Goal: Task Accomplishment & Management: Use online tool/utility

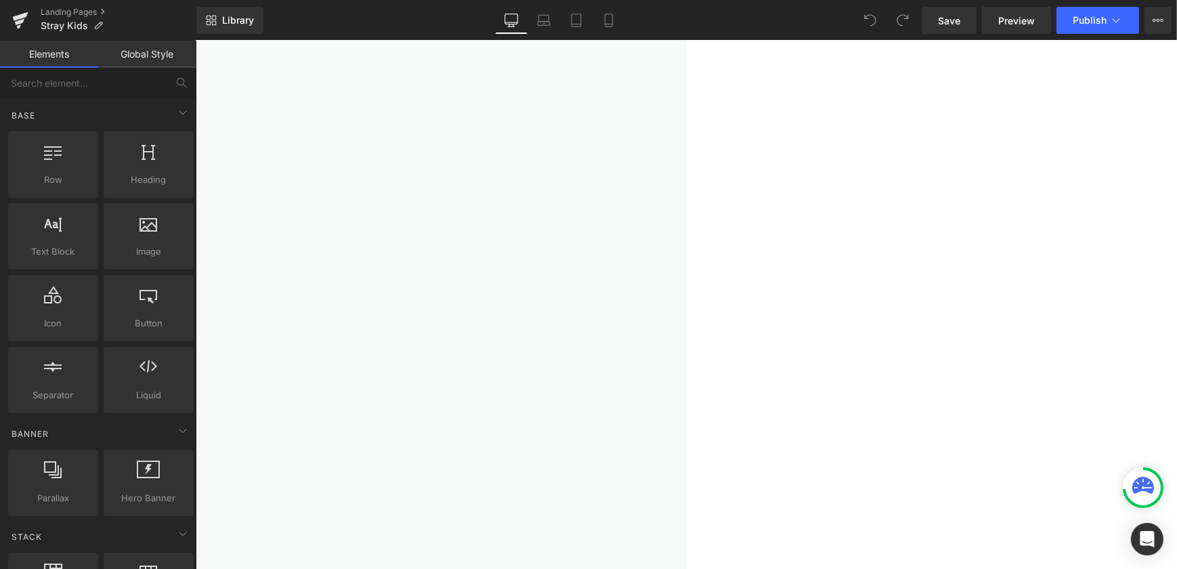
scroll to position [369, 0]
drag, startPoint x: 975, startPoint y: 244, endPoint x: 572, endPoint y: 209, distance: 405.0
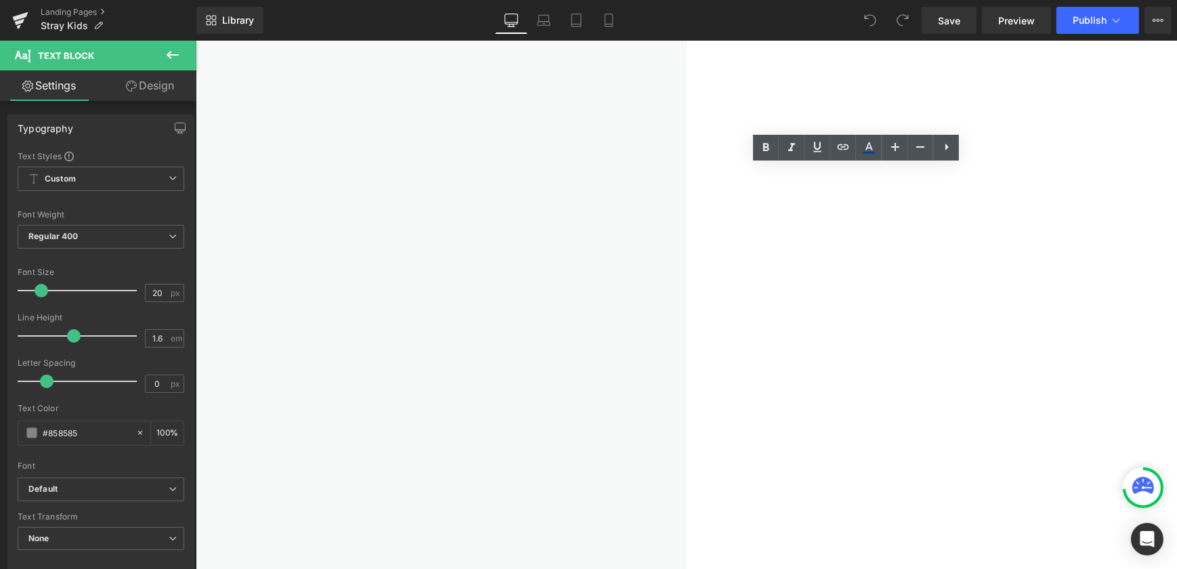
drag, startPoint x: 684, startPoint y: 205, endPoint x: 954, endPoint y: 247, distance: 273.3
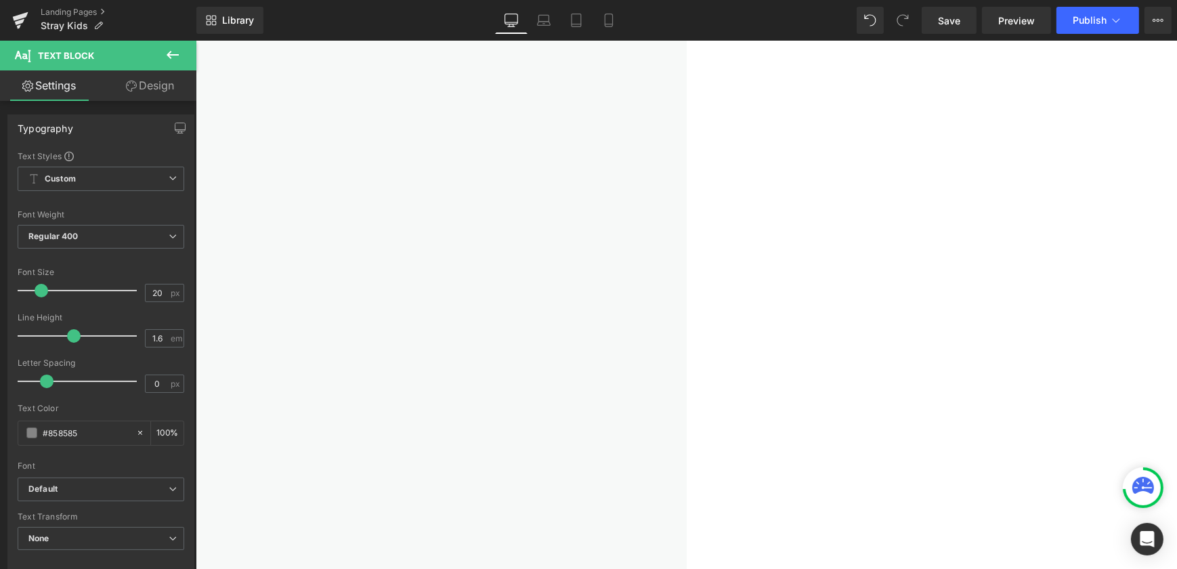
click at [23, 16] on icon at bounding box center [21, 16] width 16 height 9
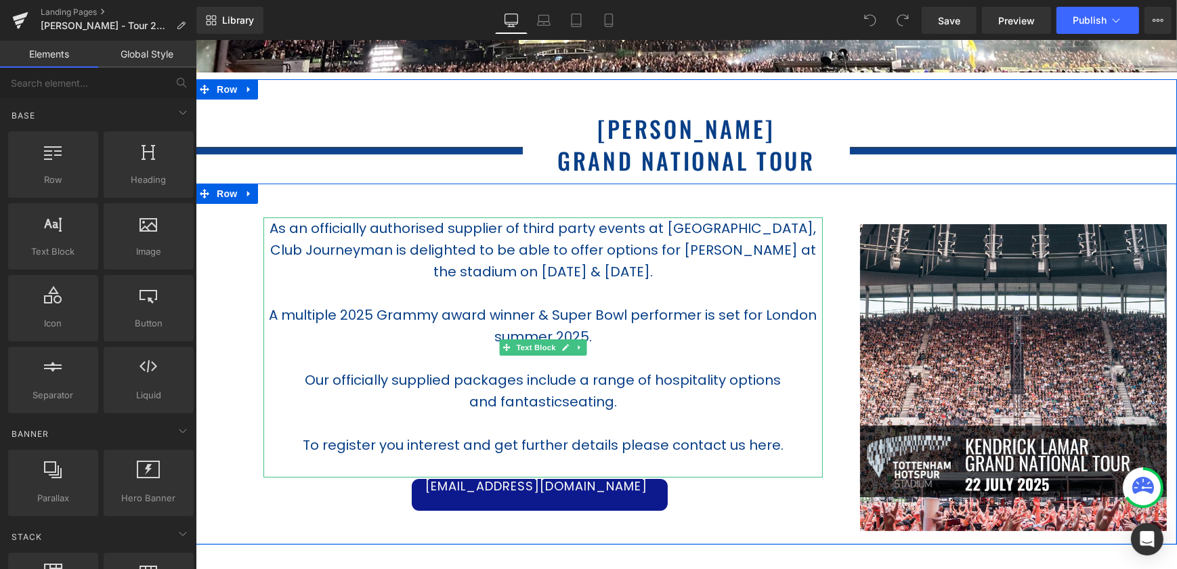
scroll to position [307, 0]
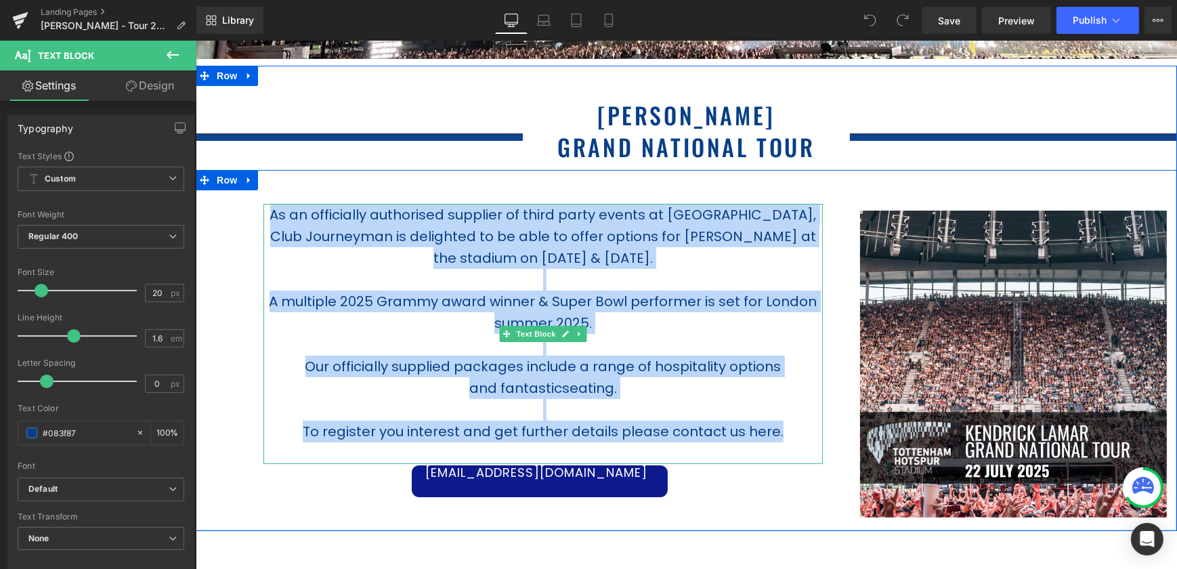
drag, startPoint x: 780, startPoint y: 433, endPoint x: 267, endPoint y: 217, distance: 556.4
click at [267, 217] on div "As an officially authorised supplier of third party events at Tottenham Hotspur…" at bounding box center [542, 334] width 559 height 260
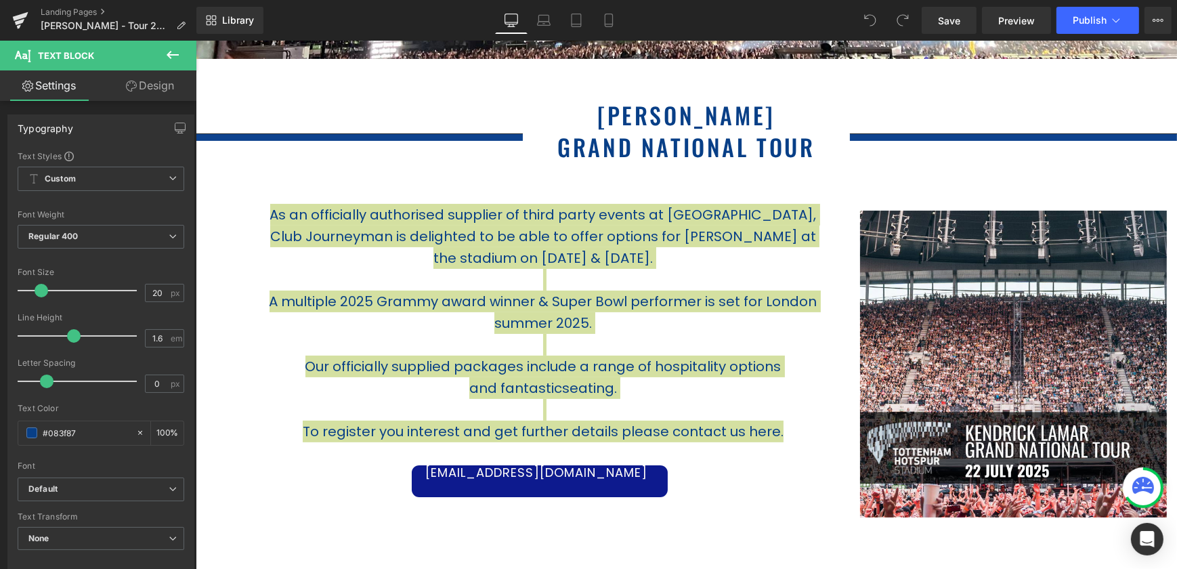
click at [19, 16] on icon at bounding box center [21, 16] width 16 height 9
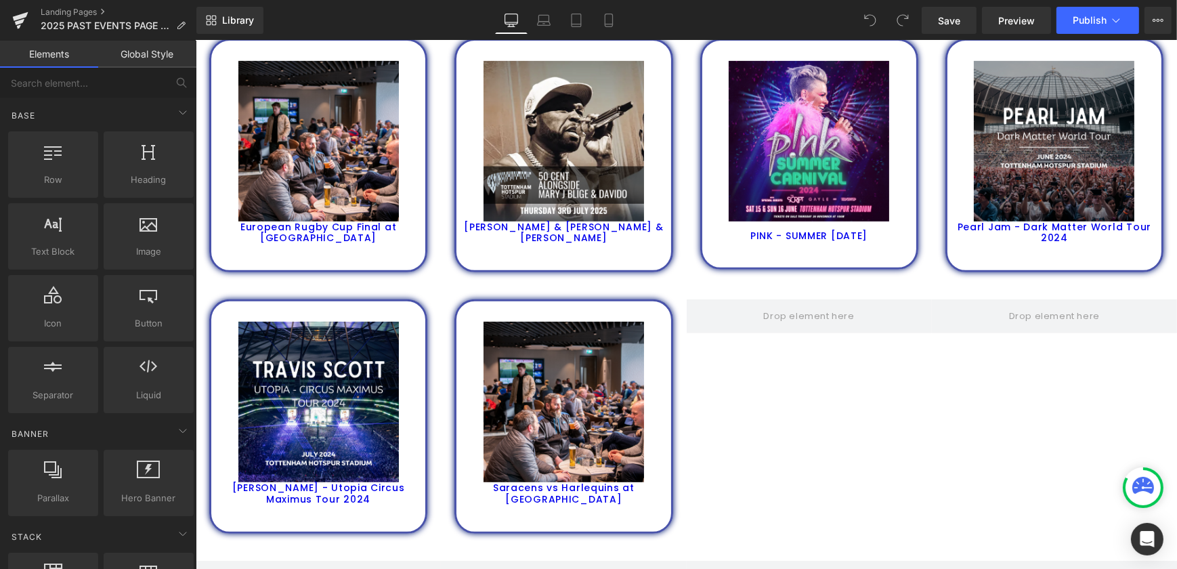
scroll to position [861, 0]
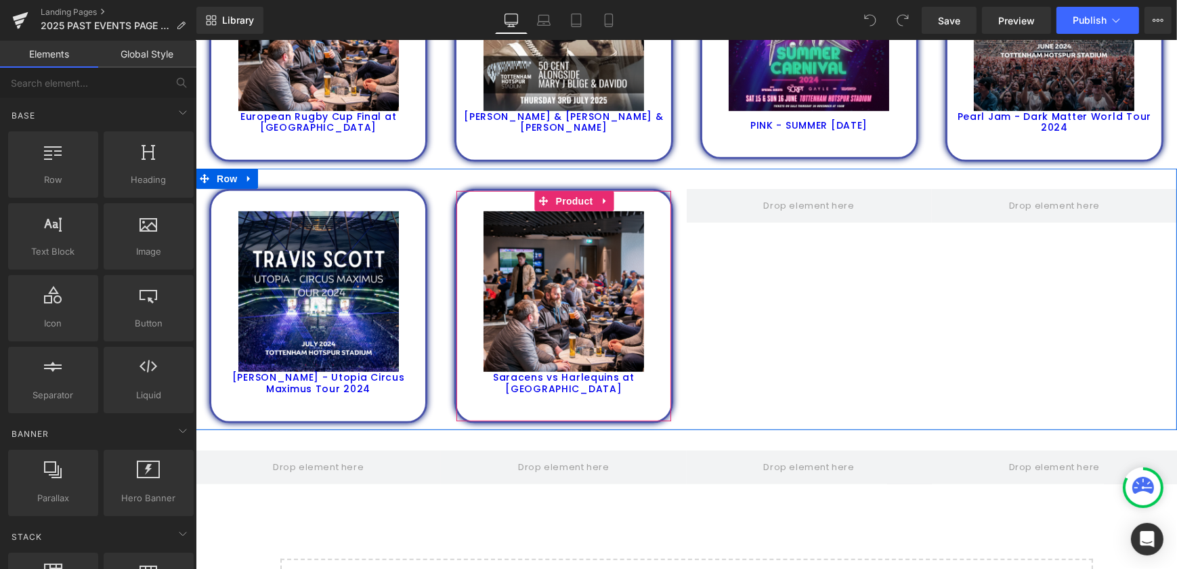
click at [600, 200] on icon at bounding box center [604, 201] width 9 height 10
click at [593, 198] on icon at bounding box center [595, 201] width 9 height 10
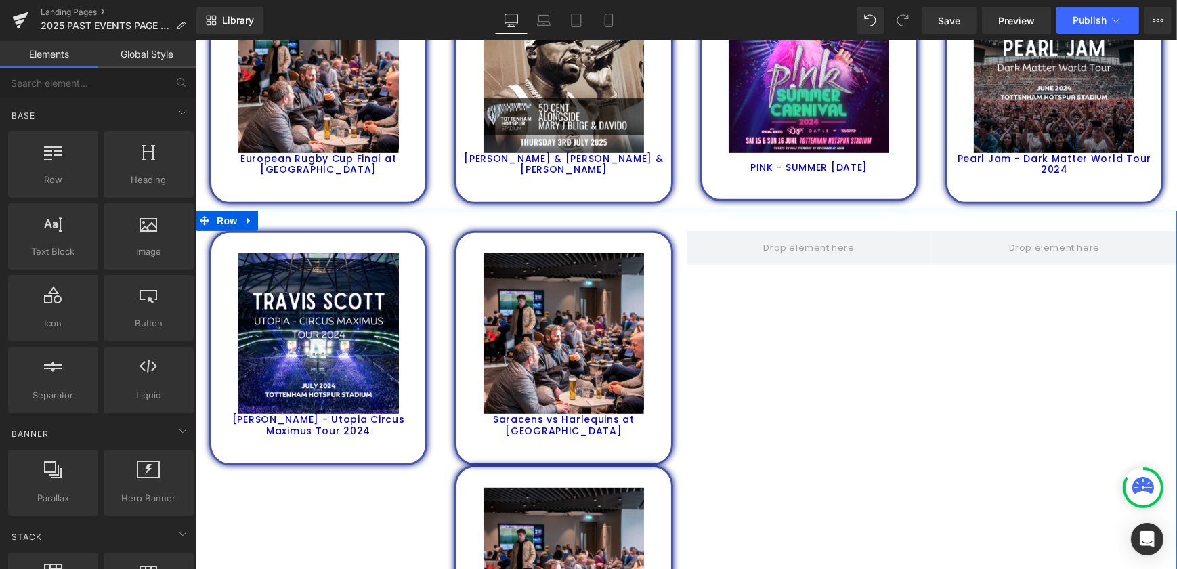
scroll to position [819, 0]
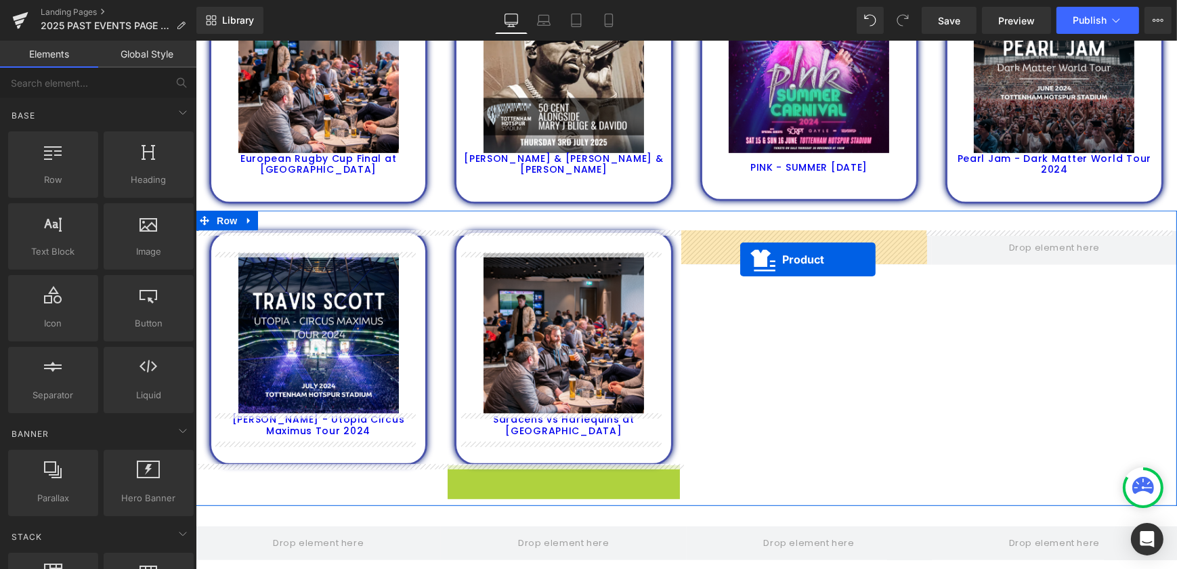
drag, startPoint x: 533, startPoint y: 480, endPoint x: 739, endPoint y: 259, distance: 301.7
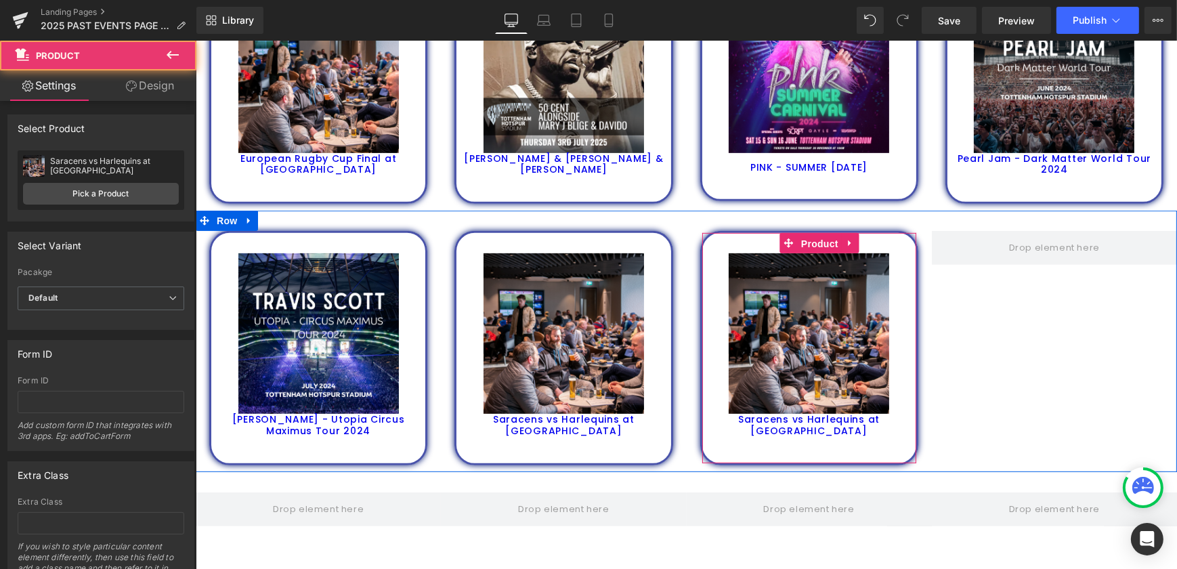
click at [801, 245] on span "Product" at bounding box center [819, 244] width 44 height 20
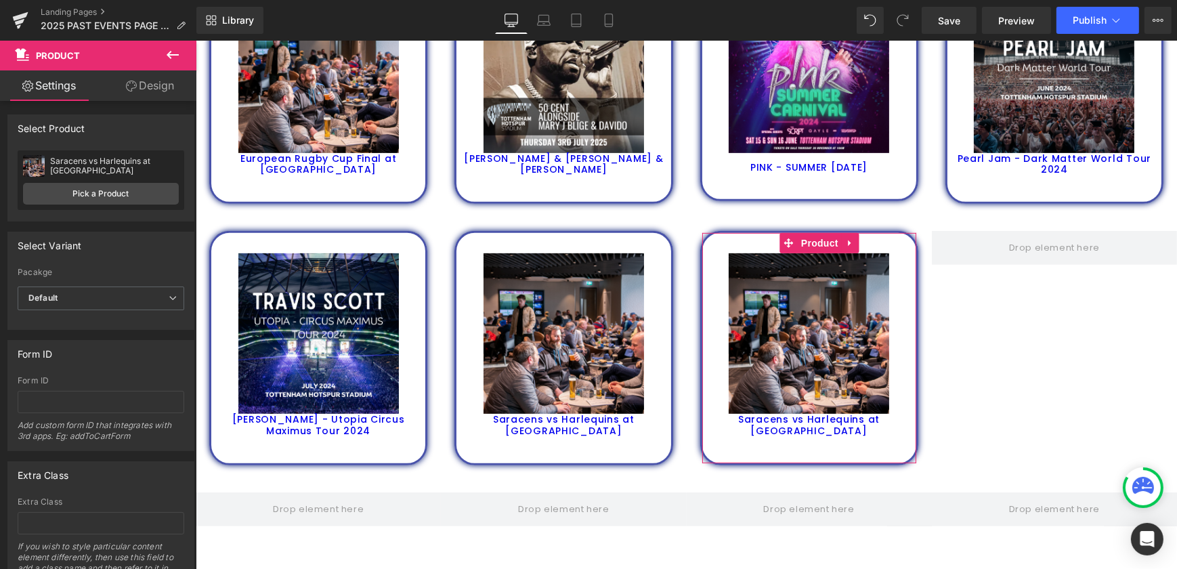
click at [91, 190] on link "Pick a Product" at bounding box center [101, 194] width 156 height 22
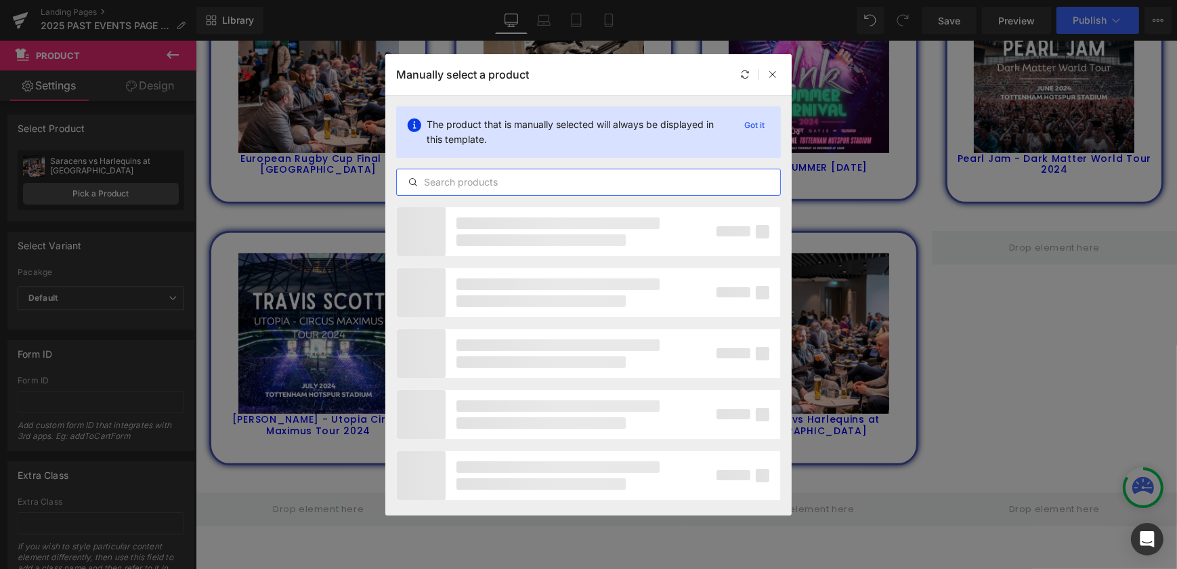
click at [464, 175] on input "text" at bounding box center [588, 182] width 383 height 16
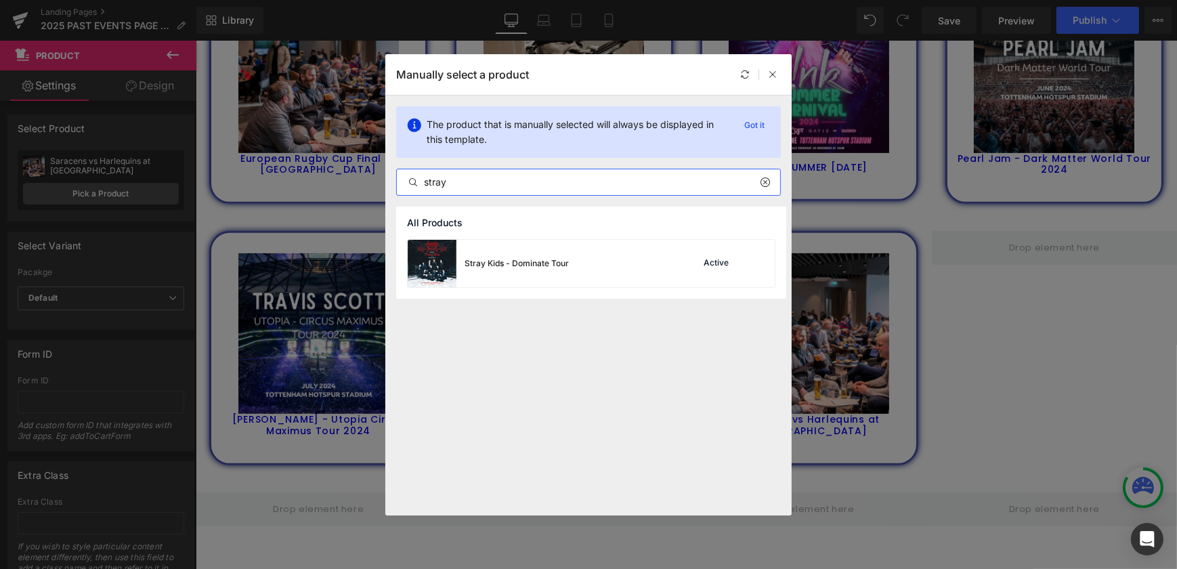
type input "stray"
click at [493, 255] on div "Stray Kids - Dominate Tour" at bounding box center [488, 263] width 161 height 47
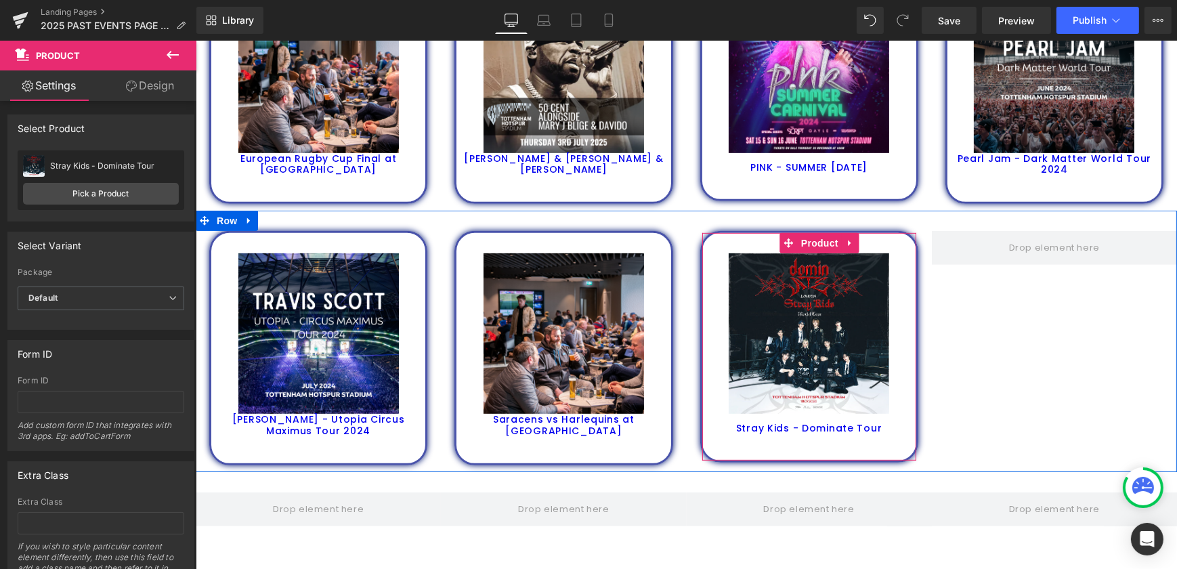
click at [845, 238] on icon at bounding box center [849, 243] width 9 height 10
click at [839, 242] on icon at bounding box center [840, 243] width 9 height 10
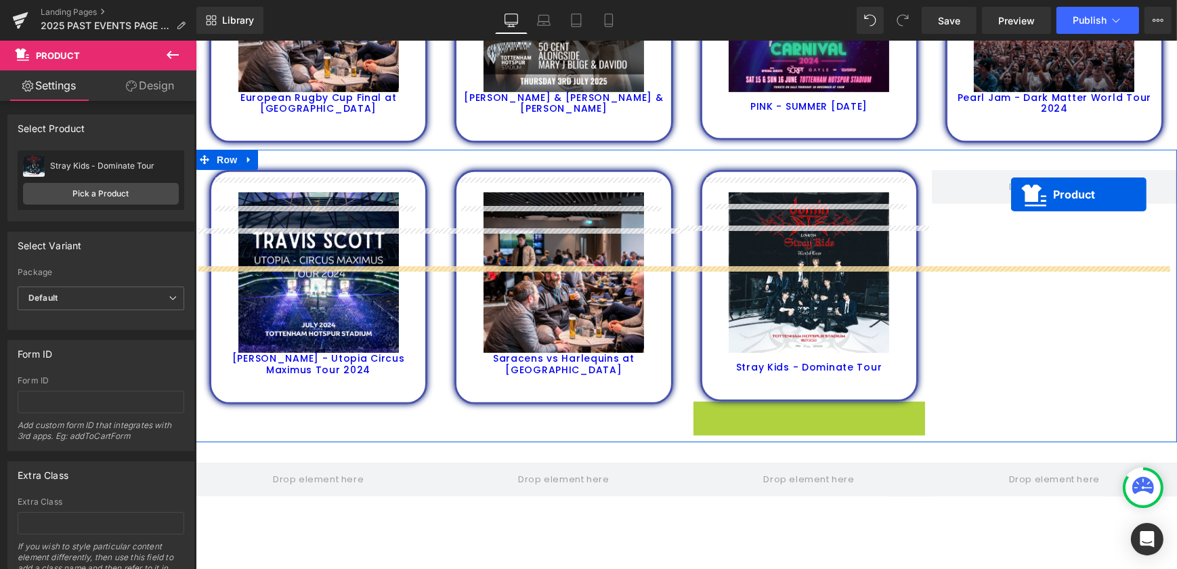
scroll to position [879, 0]
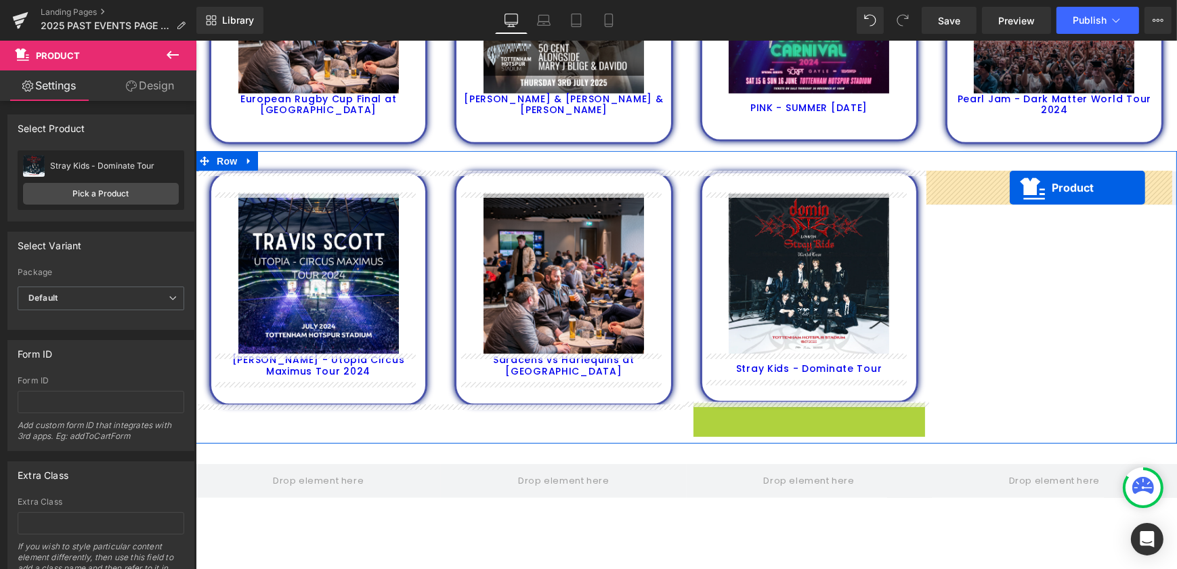
drag, startPoint x: 782, startPoint y: 229, endPoint x: 1009, endPoint y: 188, distance: 230.6
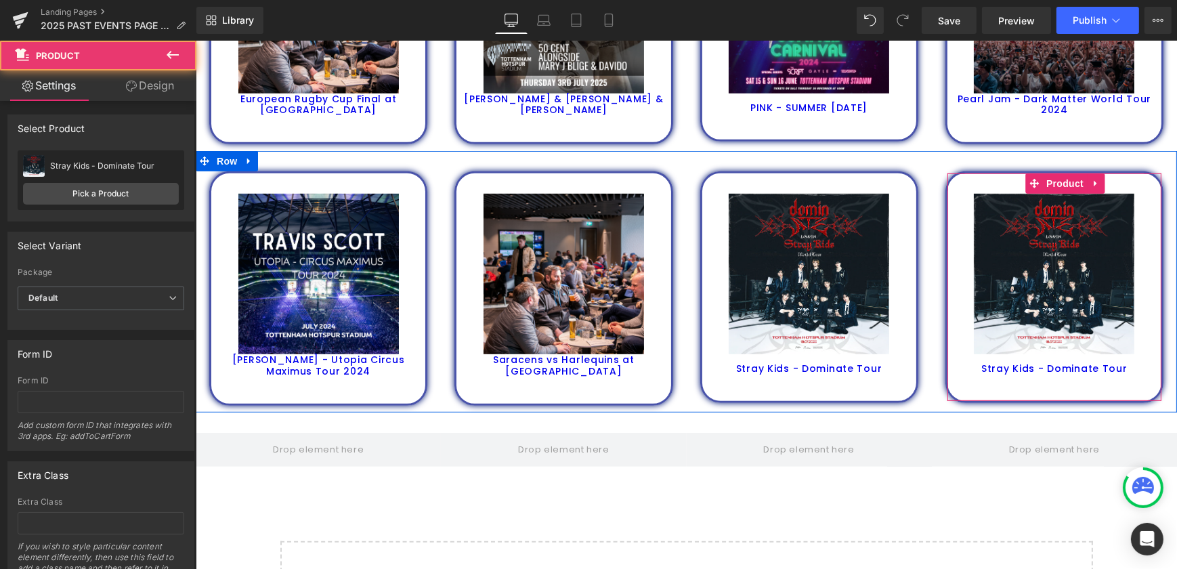
click at [1051, 183] on span "Product" at bounding box center [1064, 183] width 44 height 20
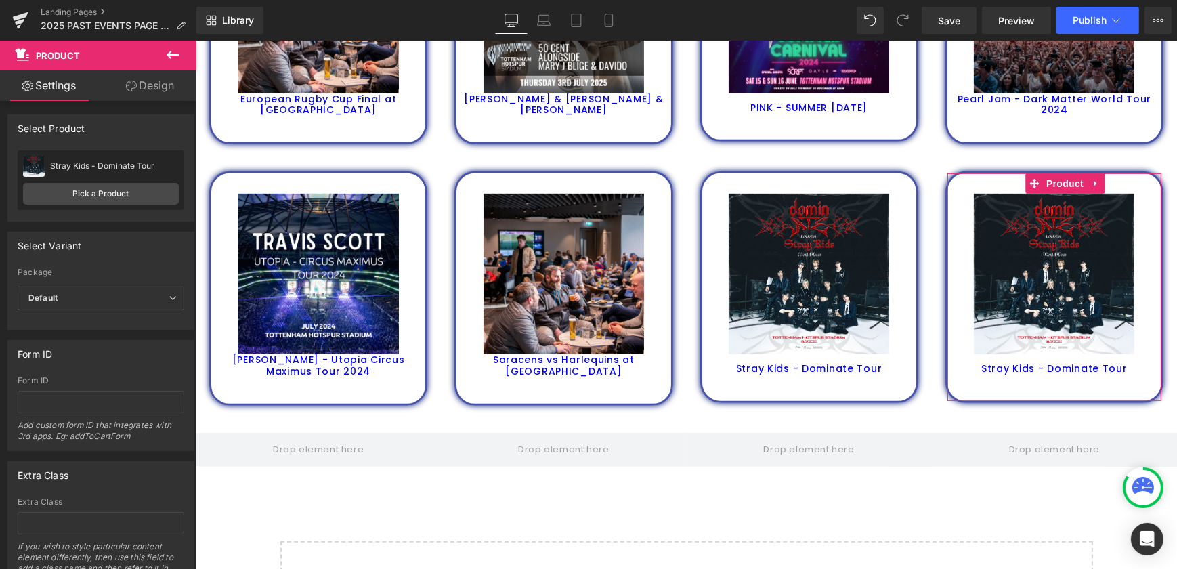
click at [110, 191] on link "Pick a Product" at bounding box center [101, 194] width 156 height 22
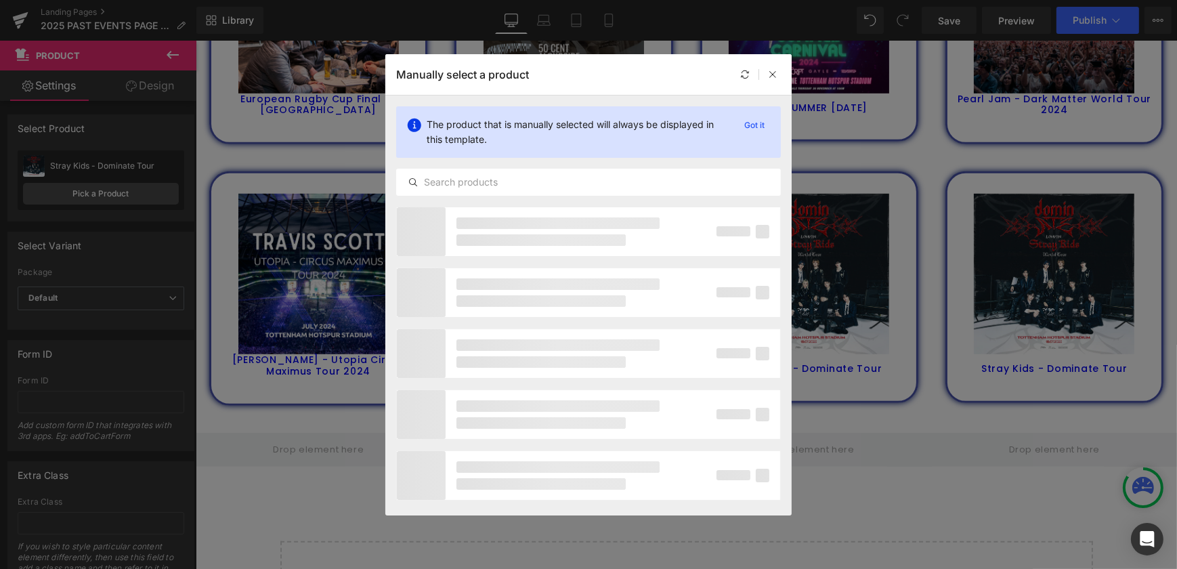
click at [569, 171] on div at bounding box center [588, 182] width 384 height 27
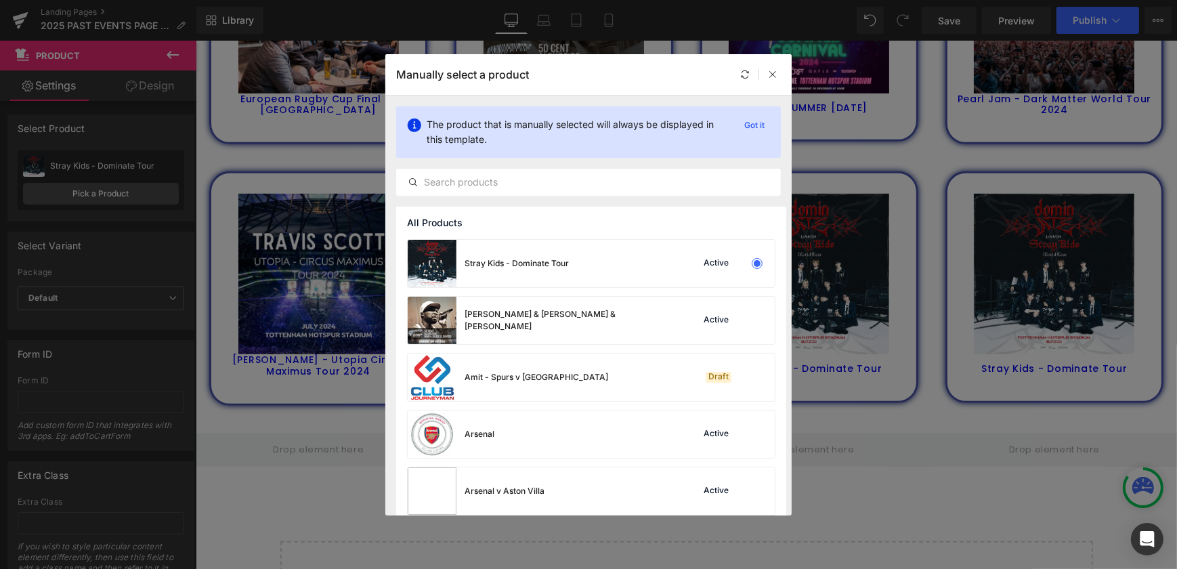
click at [562, 183] on input "text" at bounding box center [588, 182] width 383 height 16
click at [543, 183] on input "text" at bounding box center [588, 182] width 383 height 16
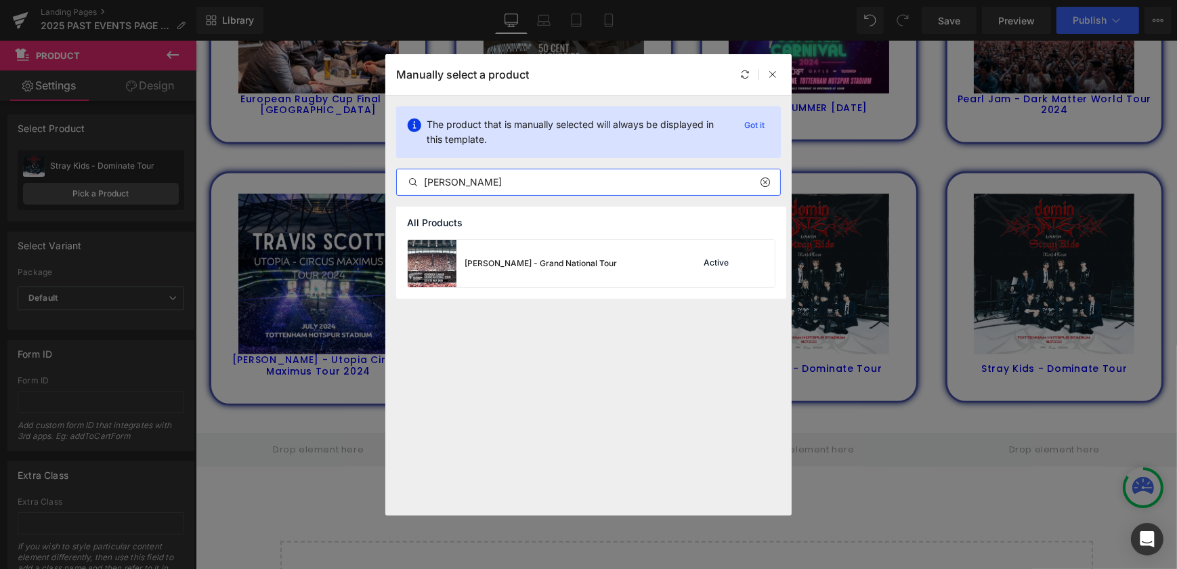
type input "kendrick"
click at [563, 266] on div "Kendrick Lamar - Grand National Tour" at bounding box center [540, 263] width 152 height 12
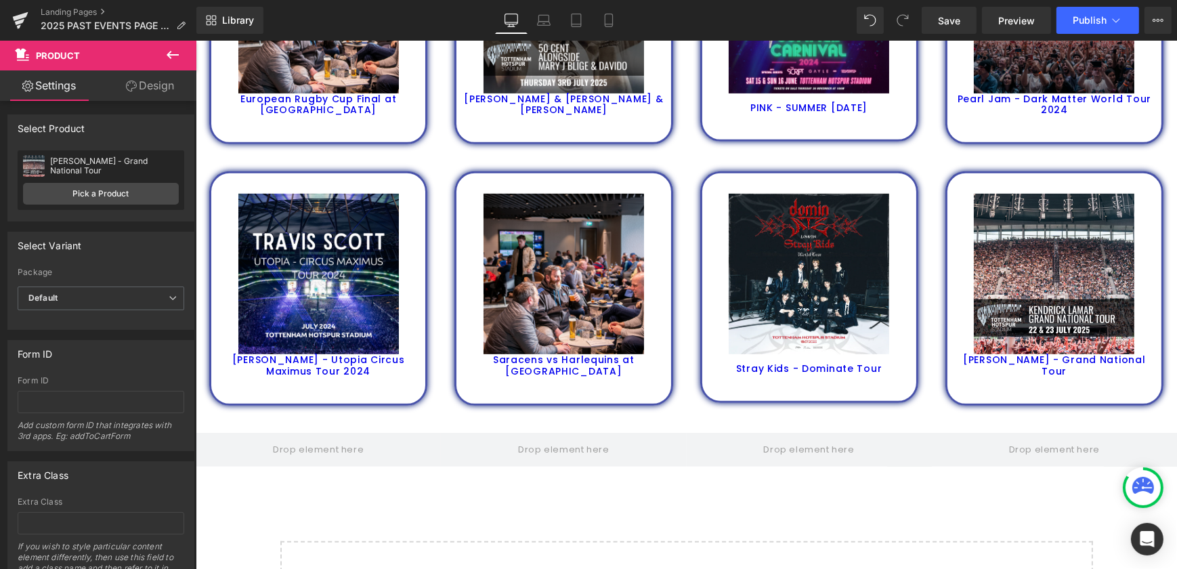
click at [1089, 14] on button "Publish" at bounding box center [1097, 20] width 83 height 27
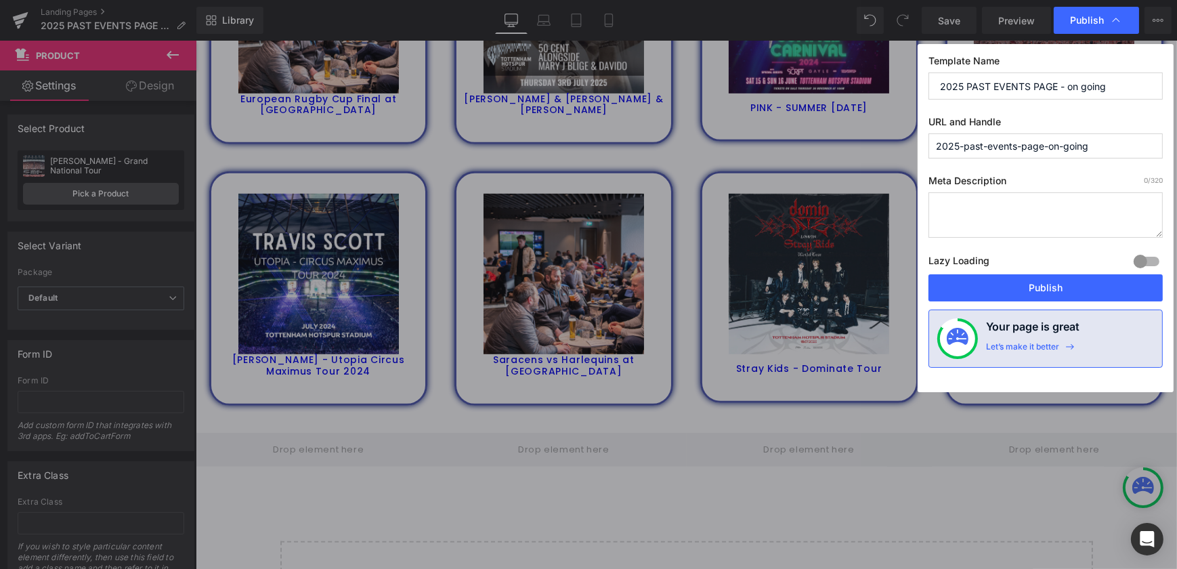
click at [1063, 282] on button "Publish" at bounding box center [1045, 287] width 234 height 27
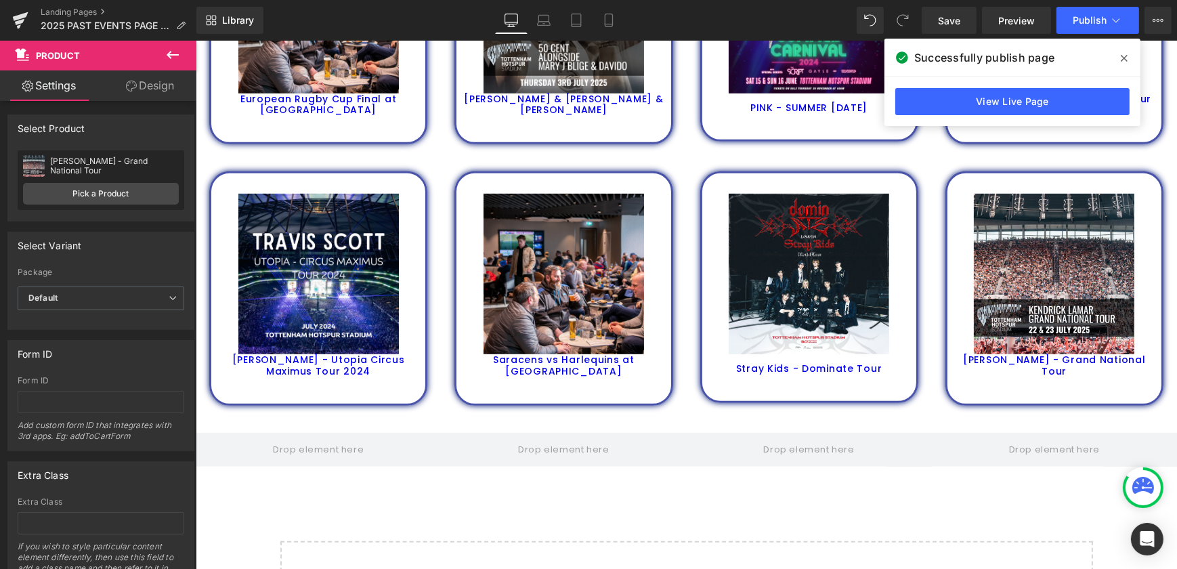
click at [1101, 16] on span "Publish" at bounding box center [1089, 20] width 34 height 11
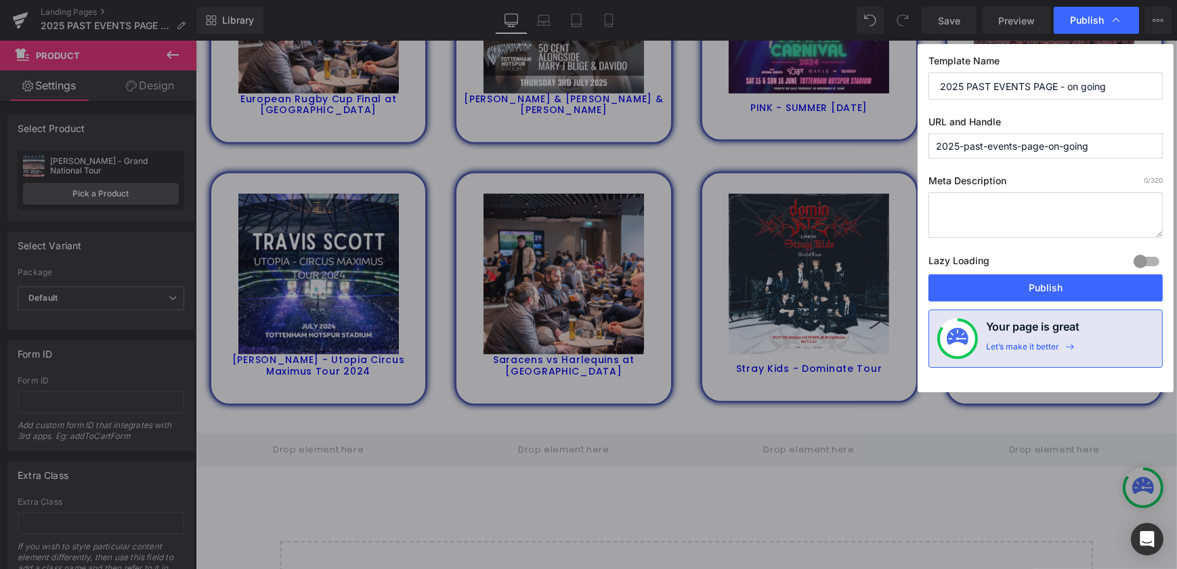
click at [1056, 285] on button "Publish" at bounding box center [1045, 287] width 234 height 27
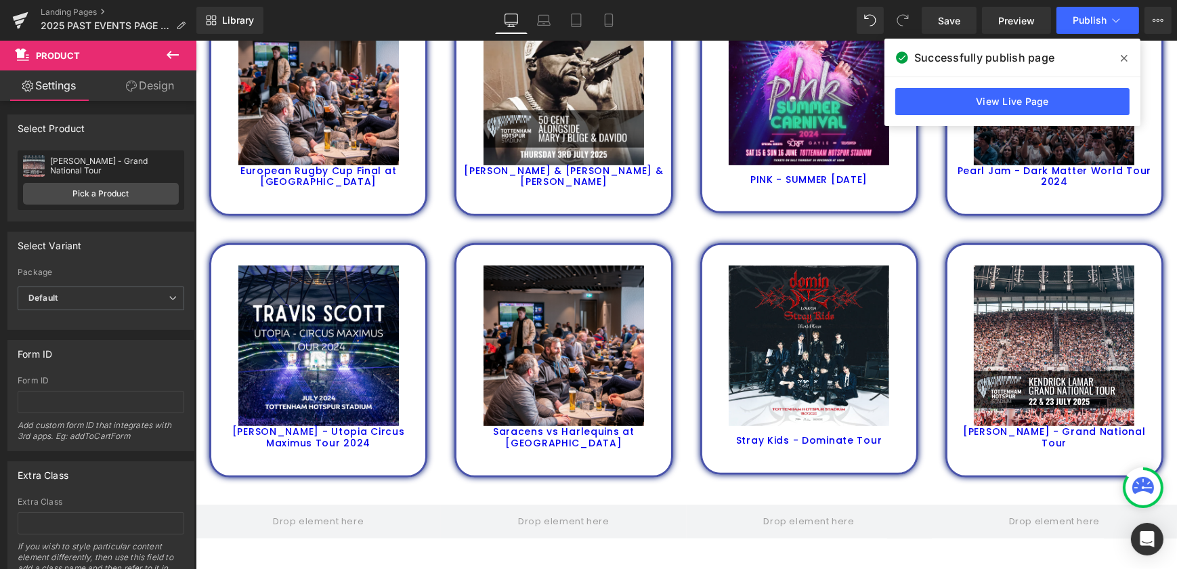
scroll to position [879, 0]
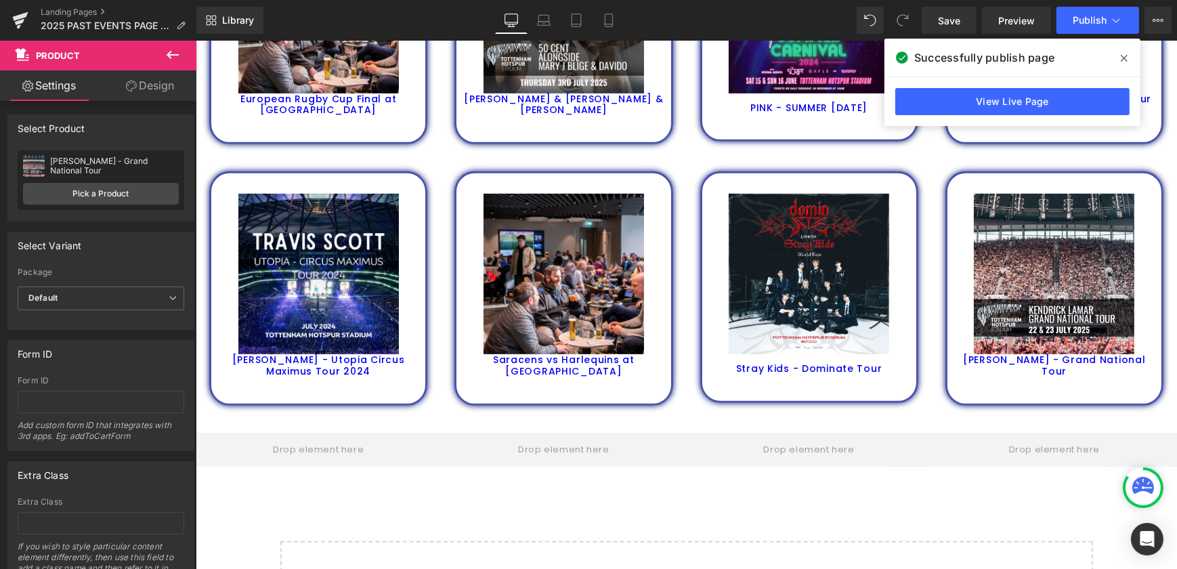
click at [26, 19] on icon at bounding box center [20, 20] width 16 height 34
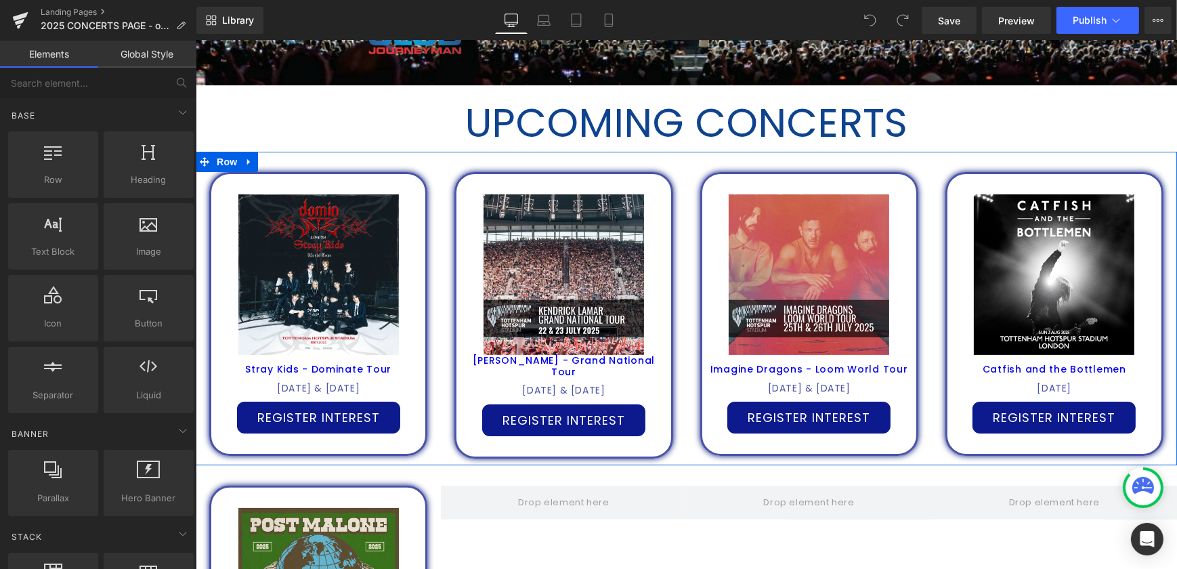
scroll to position [369, 0]
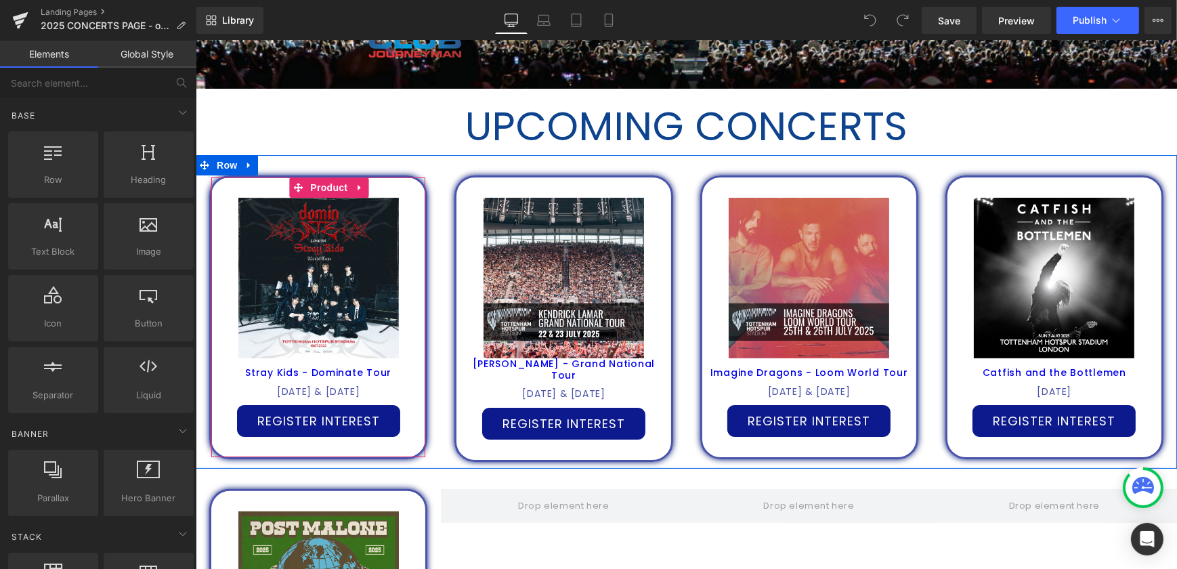
drag, startPoint x: 351, startPoint y: 183, endPoint x: 368, endPoint y: 195, distance: 20.3
click at [354, 183] on icon at bounding box center [358, 187] width 9 height 10
click at [364, 189] on icon at bounding box center [367, 187] width 9 height 9
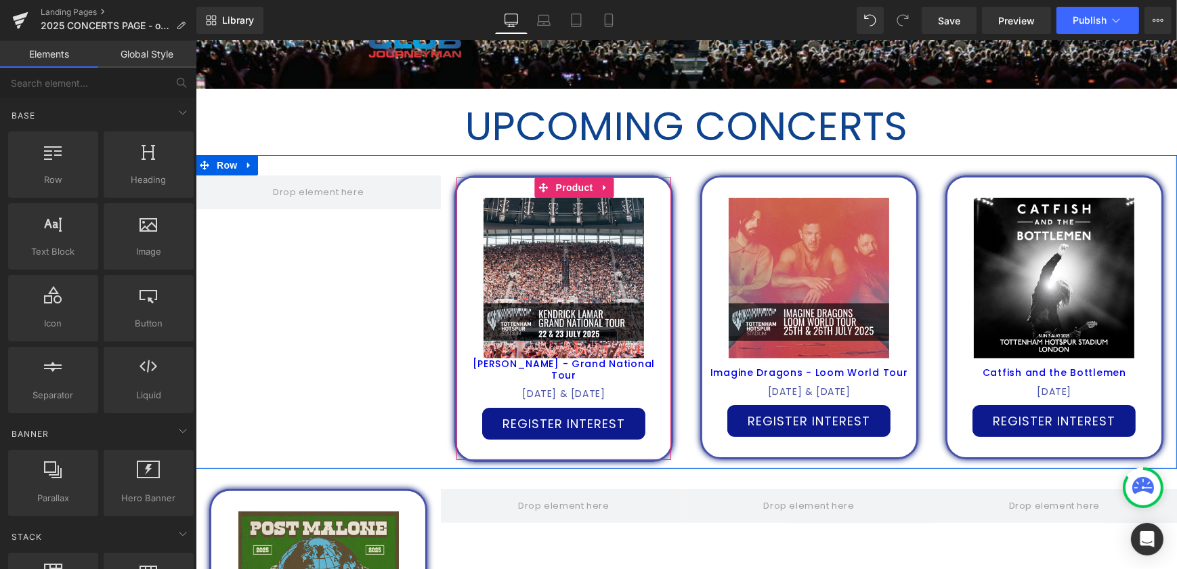
click at [602, 185] on icon at bounding box center [603, 187] width 3 height 6
click at [611, 188] on icon at bounding box center [613, 187] width 9 height 9
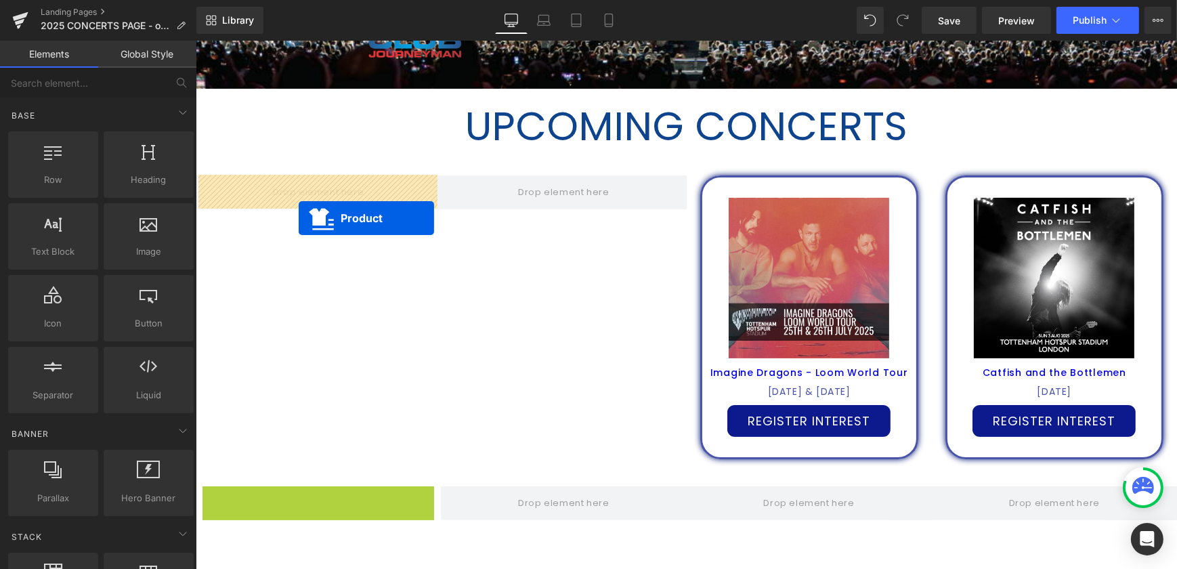
drag, startPoint x: 294, startPoint y: 498, endPoint x: 298, endPoint y: 217, distance: 280.3
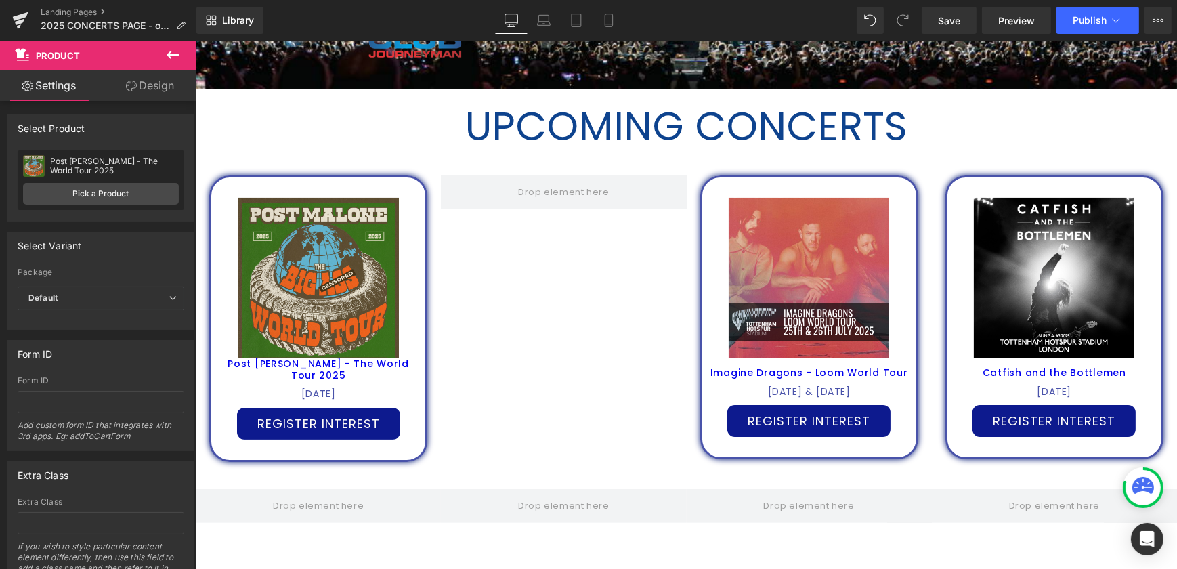
click at [1107, 12] on button "Publish" at bounding box center [1097, 20] width 83 height 27
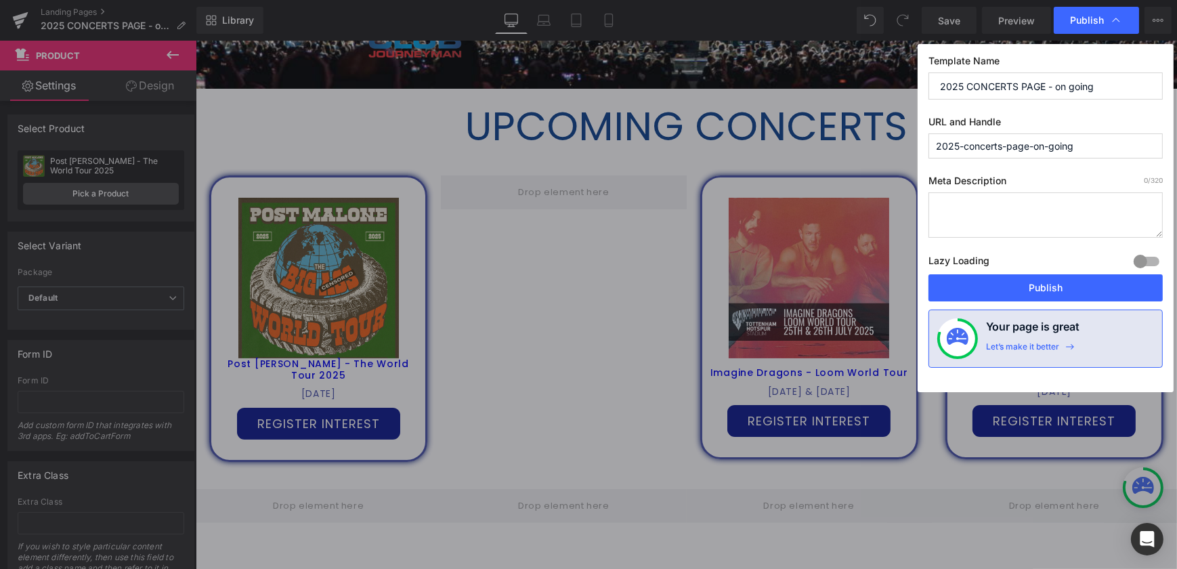
click at [1074, 280] on button "Publish" at bounding box center [1045, 287] width 234 height 27
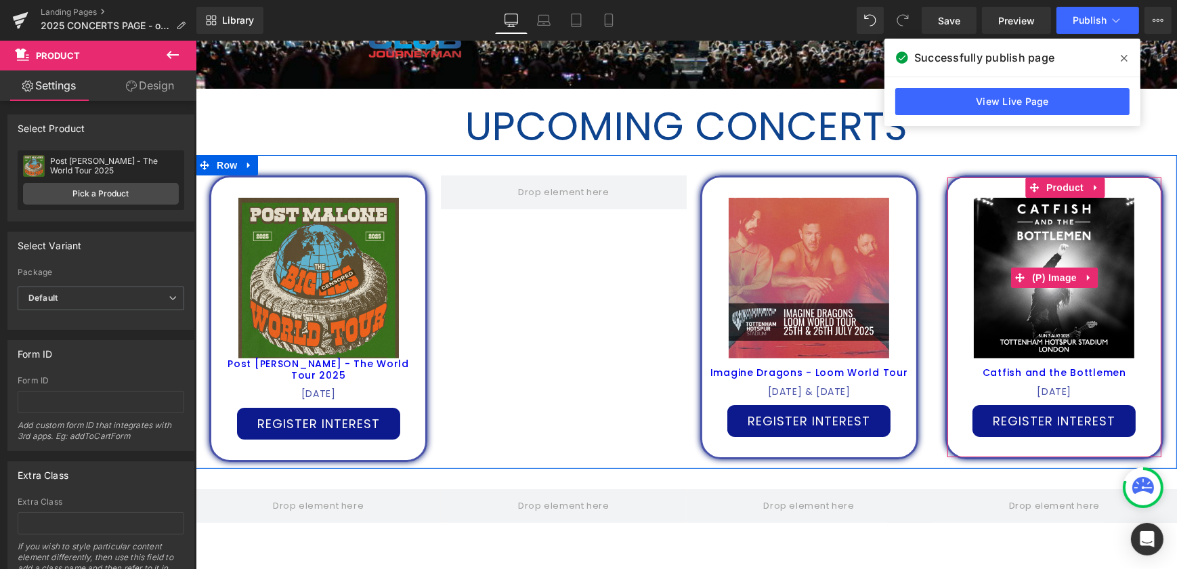
click at [1059, 257] on img at bounding box center [1053, 278] width 160 height 160
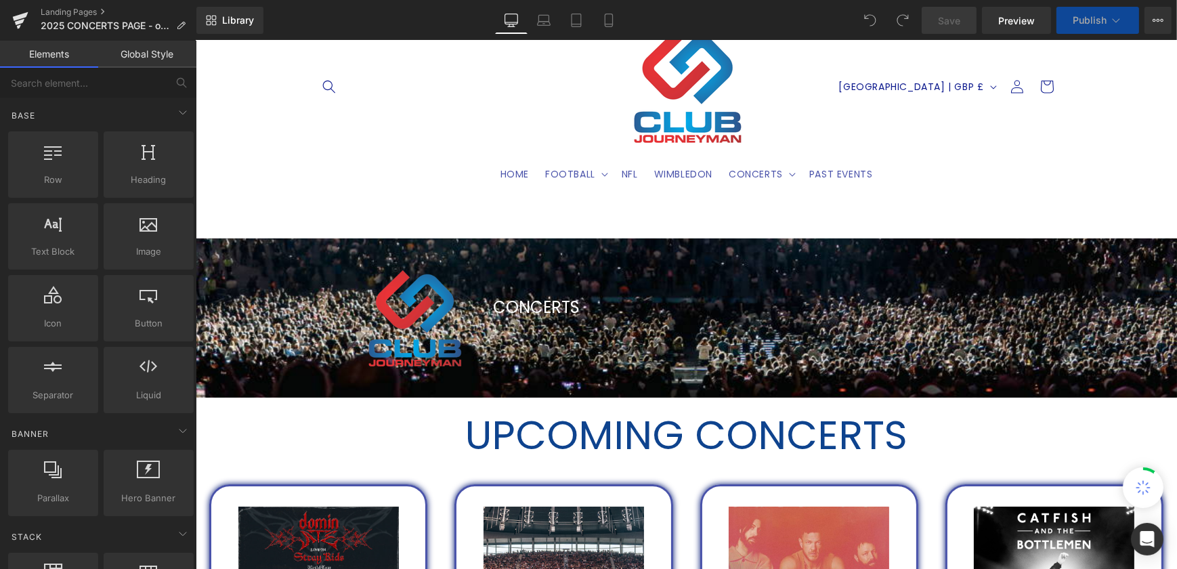
scroll to position [369, 0]
